Goal: Navigation & Orientation: Find specific page/section

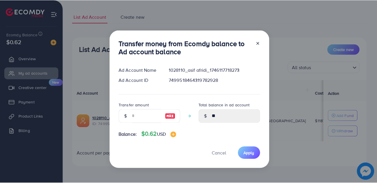
scroll to position [8, 0]
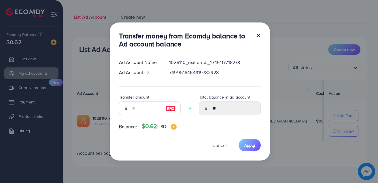
click at [258, 35] on line at bounding box center [259, 35] width 2 height 2
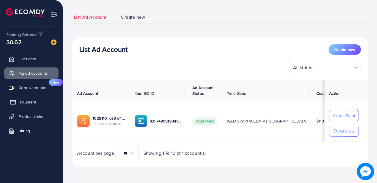
click at [31, 102] on span "Payment" at bounding box center [28, 102] width 16 height 6
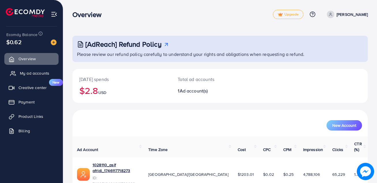
click at [27, 73] on span "My ad accounts" at bounding box center [34, 73] width 29 height 6
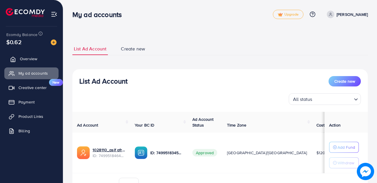
click at [29, 59] on span "Overview" at bounding box center [28, 59] width 17 height 6
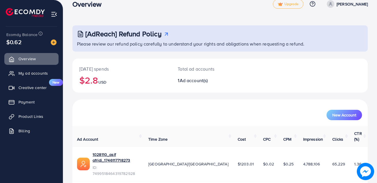
scroll to position [15, 0]
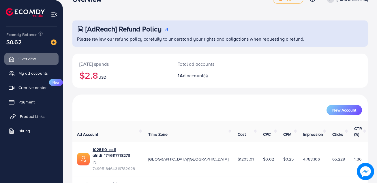
click at [23, 114] on span "Product Links" at bounding box center [32, 117] width 25 height 6
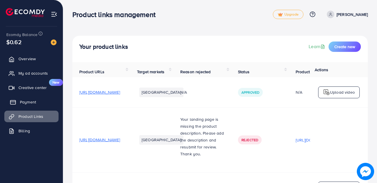
click at [24, 100] on span "Payment" at bounding box center [28, 102] width 16 height 6
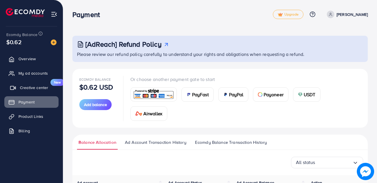
click at [26, 87] on span "Creative center" at bounding box center [34, 88] width 28 height 6
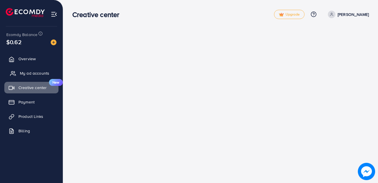
click at [29, 74] on span "My ad accounts" at bounding box center [34, 73] width 29 height 6
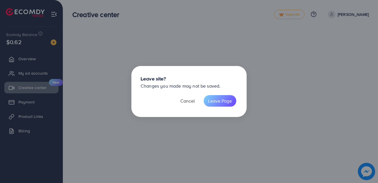
click at [183, 101] on button "Cancel" at bounding box center [187, 101] width 23 height 12
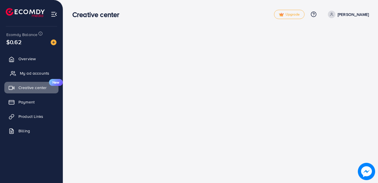
click at [42, 69] on link "My ad accounts" at bounding box center [31, 73] width 54 height 12
